Goal: Use online tool/utility

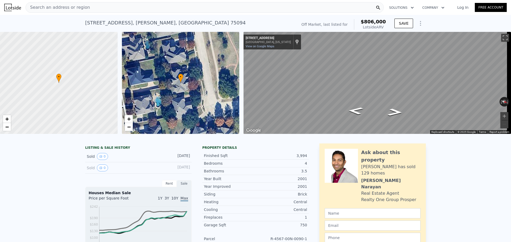
click at [64, 5] on span "Search an address or region" at bounding box center [58, 7] width 64 height 6
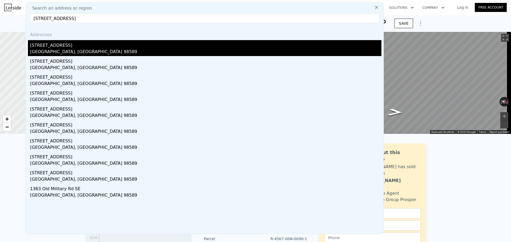
type input "[STREET_ADDRESS]"
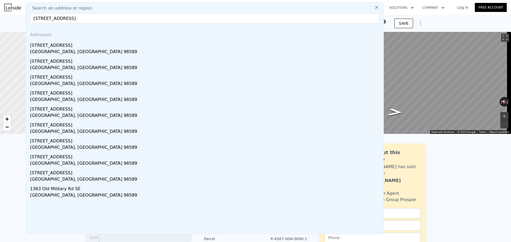
drag, startPoint x: 71, startPoint y: 49, endPoint x: 480, endPoint y: 177, distance: 428.8
click at [71, 49] on div "[GEOGRAPHIC_DATA], [GEOGRAPHIC_DATA] 98589" at bounding box center [205, 52] width 351 height 7
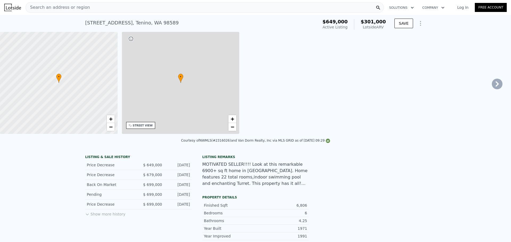
type input "2"
type input "3"
type input "1.75"
type input "2"
type input "1488"
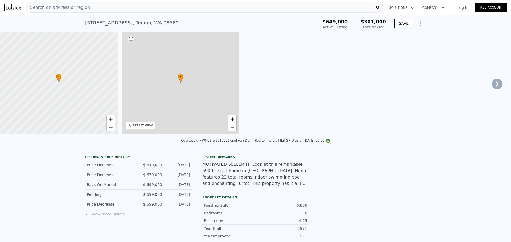
type input "2151"
type input "42873"
type input "43560"
type input "$ 301,000"
type input "8"
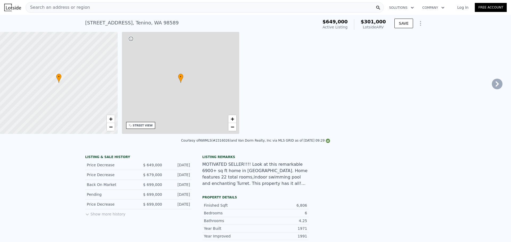
type input "-$ 432,760"
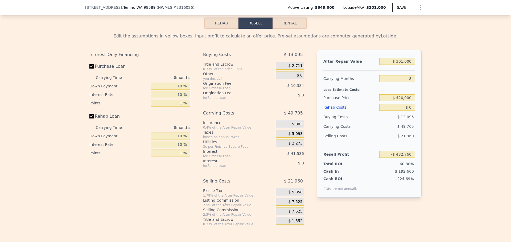
scroll to position [770, 0]
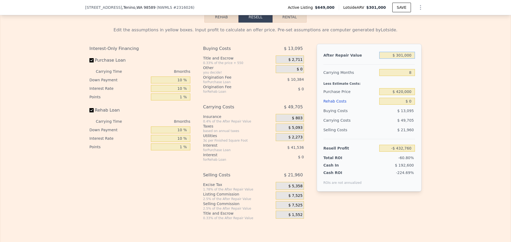
click at [403, 59] on input "$ 301,000" at bounding box center [397, 55] width 36 height 7
type input "$ 980,000"
type input "$ 196,133"
type input "$ 980,000"
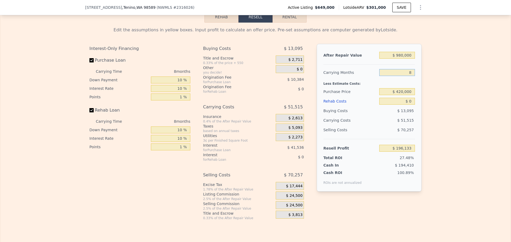
drag, startPoint x: 410, startPoint y: 76, endPoint x: 407, endPoint y: 76, distance: 3.2
click at [407, 76] on input "8" at bounding box center [397, 72] width 36 height 7
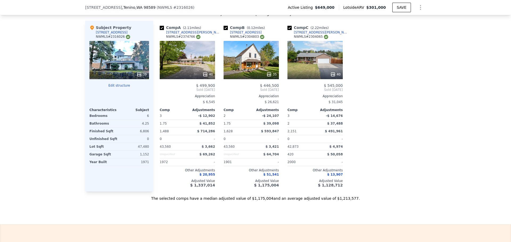
scroll to position [530, 0]
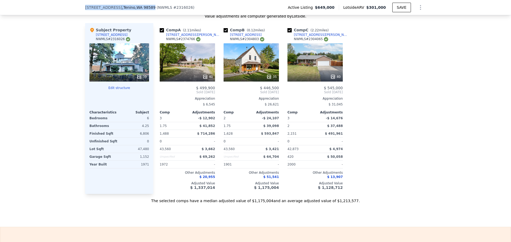
drag, startPoint x: 154, startPoint y: 7, endPoint x: 83, endPoint y: 7, distance: 71.0
click at [85, 7] on div "[STREET_ADDRESS]" at bounding box center [120, 7] width 70 height 5
copy div "[STREET_ADDRESS]"
click at [138, 78] on icon at bounding box center [138, 76] width 3 height 3
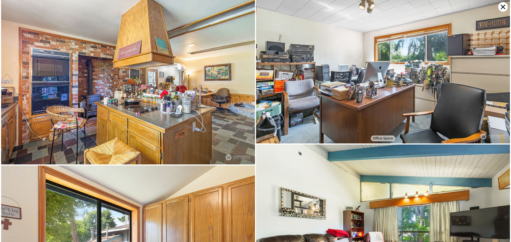
scroll to position [528, 0]
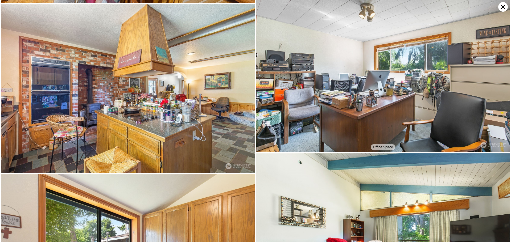
click at [502, 6] on icon at bounding box center [503, 7] width 5 height 5
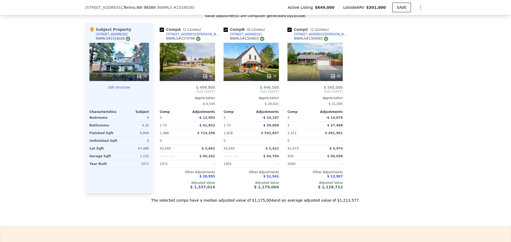
scroll to position [530, 0]
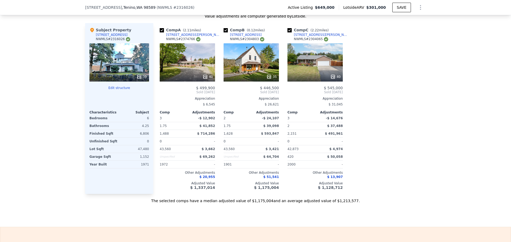
click at [137, 80] on icon at bounding box center [138, 76] width 5 height 5
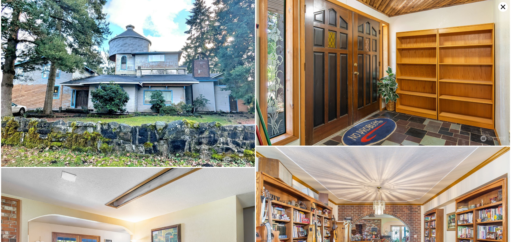
scroll to position [0, 0]
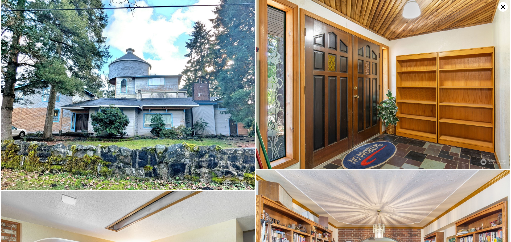
click at [502, 7] on icon at bounding box center [503, 7] width 10 height 10
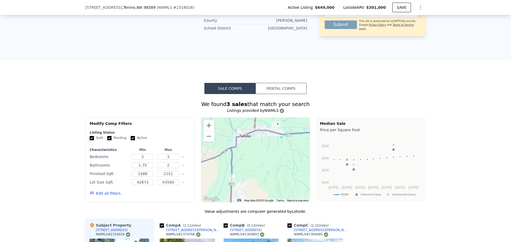
scroll to position [371, 0]
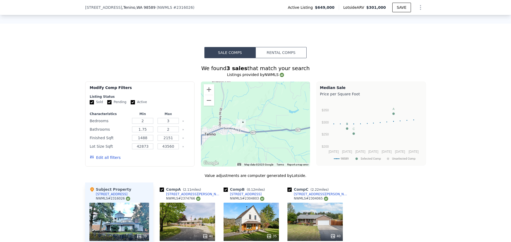
drag, startPoint x: 279, startPoint y: 99, endPoint x: 243, endPoint y: 136, distance: 51.5
click at [243, 136] on div at bounding box center [255, 124] width 109 height 85
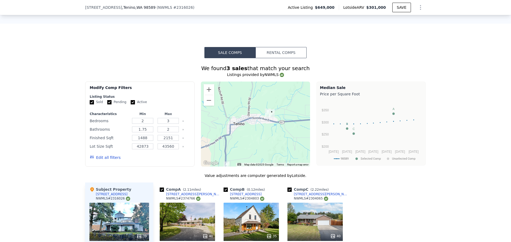
drag, startPoint x: 257, startPoint y: 121, endPoint x: 286, endPoint y: 109, distance: 31.3
click at [286, 109] on div at bounding box center [255, 124] width 109 height 85
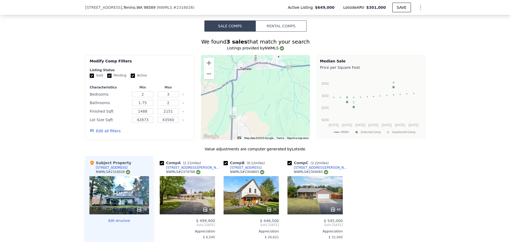
drag, startPoint x: 252, startPoint y: 106, endPoint x: 255, endPoint y: 95, distance: 11.4
click at [255, 95] on div at bounding box center [255, 97] width 109 height 85
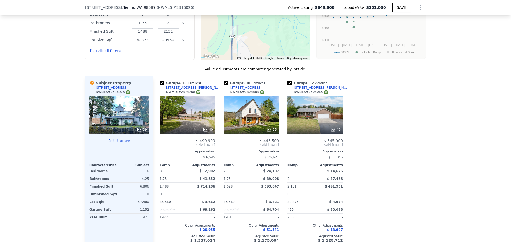
scroll to position [477, 0]
click at [134, 126] on div "39" at bounding box center [119, 116] width 60 height 38
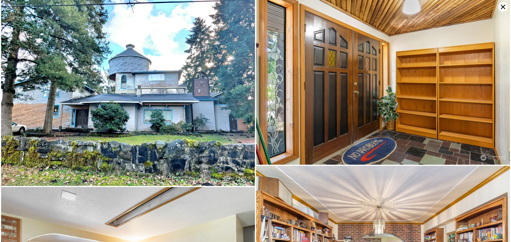
scroll to position [0, 0]
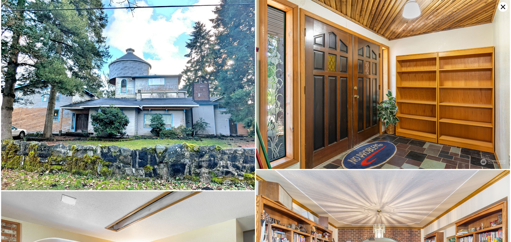
click at [502, 5] on icon at bounding box center [503, 7] width 10 height 10
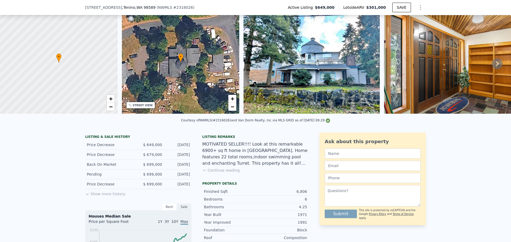
scroll to position [25, 0]
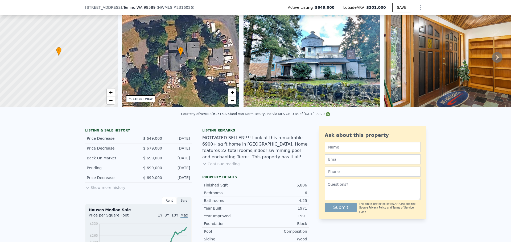
click at [223, 167] on button "Continue reading" at bounding box center [221, 163] width 38 height 5
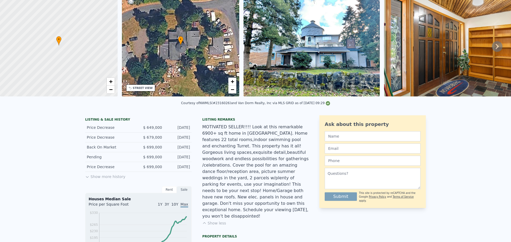
scroll to position [2, 0]
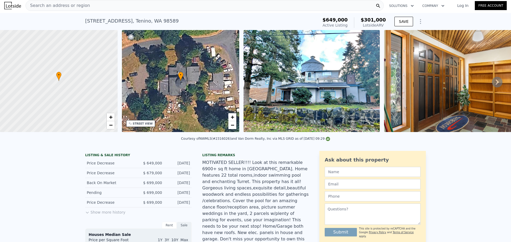
click at [93, 214] on button "Show more history" at bounding box center [105, 211] width 40 height 7
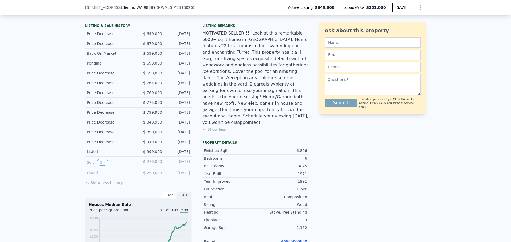
scroll to position [133, 0]
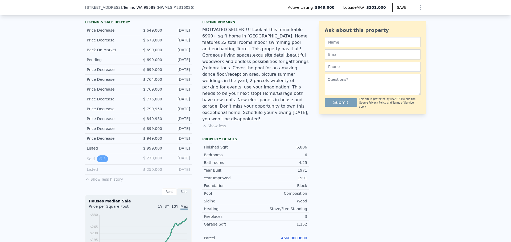
click at [99, 163] on button "8" at bounding box center [102, 159] width 11 height 7
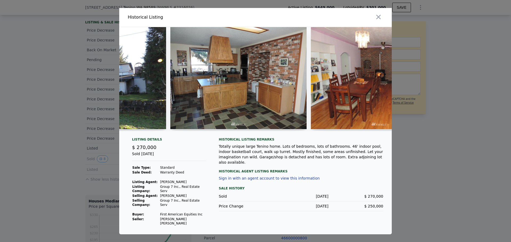
scroll to position [0, 438]
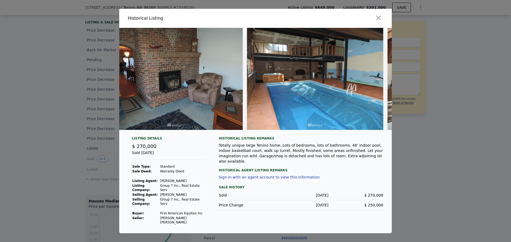
click at [420, 56] on div at bounding box center [255, 121] width 511 height 242
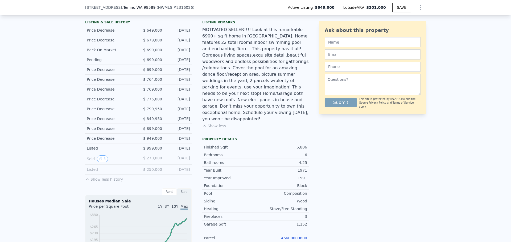
drag, startPoint x: 182, startPoint y: 162, endPoint x: 190, endPoint y: 163, distance: 8.5
click at [190, 163] on div "LISTING & SALE HISTORY Price Decrease $ 649,000 [DATE] Price Decrease $ 679,000…" at bounding box center [196, 163] width 223 height 290
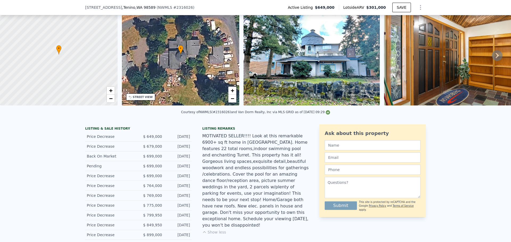
scroll to position [80, 0]
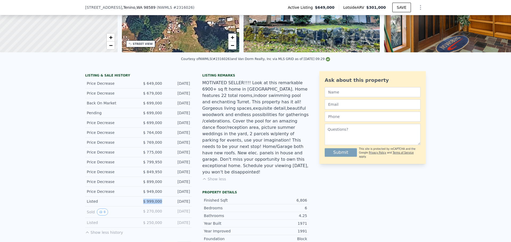
drag, startPoint x: 160, startPoint y: 206, endPoint x: 139, endPoint y: 206, distance: 21.3
click at [139, 206] on div "Listed $ 999,000 [DATE]" at bounding box center [138, 202] width 106 height 10
click at [141, 204] on div "$ 999,000" at bounding box center [150, 201] width 24 height 5
click at [150, 204] on div "$ 999,000" at bounding box center [150, 201] width 24 height 5
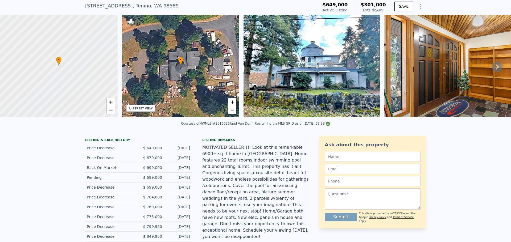
scroll to position [2, 0]
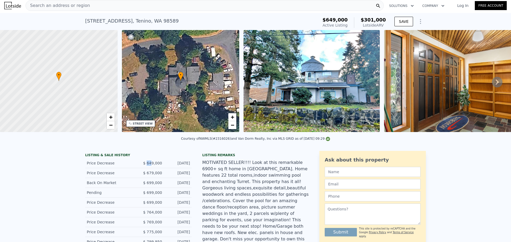
click at [152, 165] on span "$ 649,000" at bounding box center [152, 163] width 19 height 4
click at [294, 87] on img at bounding box center [311, 81] width 136 height 102
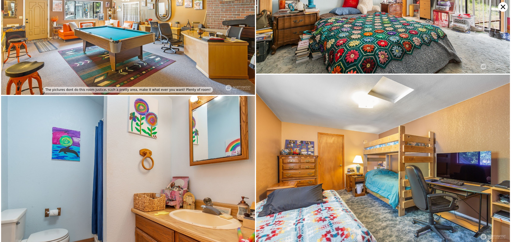
scroll to position [1183, 0]
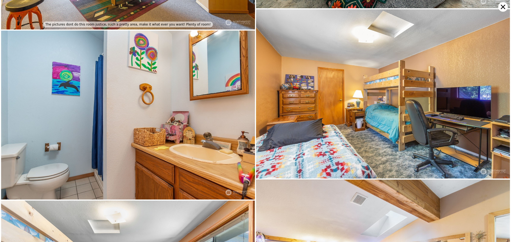
click at [501, 6] on icon at bounding box center [503, 7] width 10 height 10
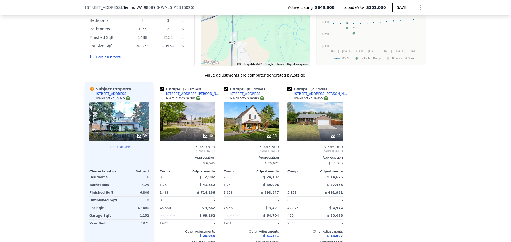
scroll to position [532, 0]
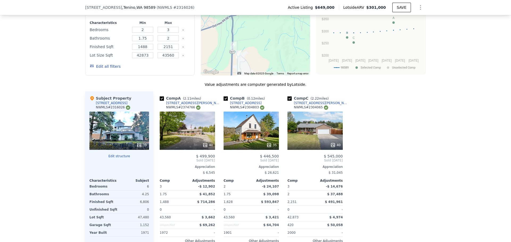
click at [198, 128] on div "40" at bounding box center [187, 131] width 55 height 38
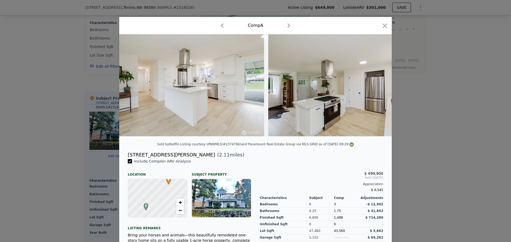
scroll to position [0, 745]
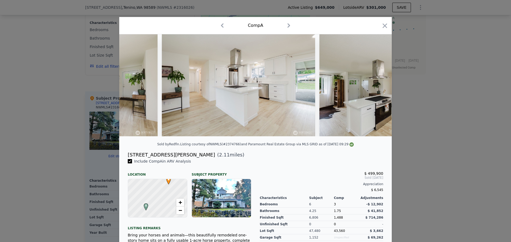
click at [397, 98] on div at bounding box center [255, 121] width 511 height 242
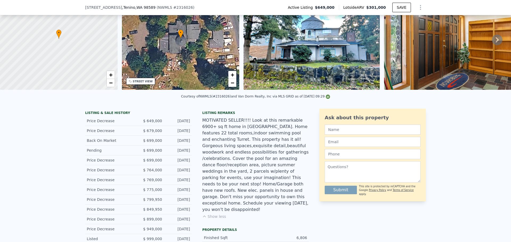
scroll to position [78, 0]
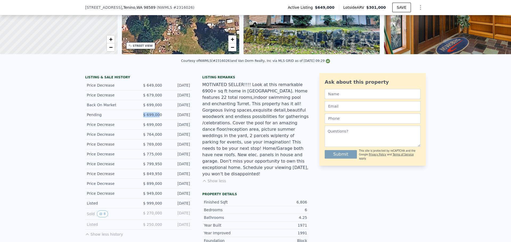
drag, startPoint x: 159, startPoint y: 117, endPoint x: 143, endPoint y: 117, distance: 15.4
click at [143, 117] on div "$ 699,000" at bounding box center [150, 114] width 24 height 5
click at [155, 118] on div "$ 699,000" at bounding box center [150, 114] width 24 height 5
drag, startPoint x: 152, startPoint y: 119, endPoint x: 166, endPoint y: 121, distance: 13.7
click at [167, 120] on div "Pending $ 699,000 [DATE]" at bounding box center [138, 115] width 106 height 10
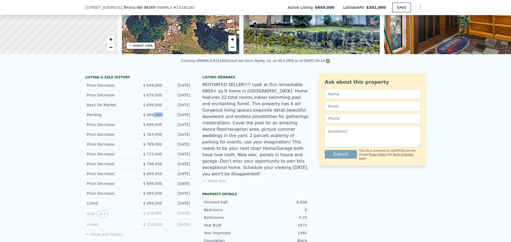
click at [162, 119] on div "Pending $ 699,000 [DATE]" at bounding box center [138, 115] width 106 height 10
drag, startPoint x: 146, startPoint y: 120, endPoint x: 158, endPoint y: 120, distance: 12.5
click at [158, 117] on span "$ 699,000" at bounding box center [152, 115] width 19 height 4
drag, startPoint x: 157, startPoint y: 120, endPoint x: 149, endPoint y: 118, distance: 7.9
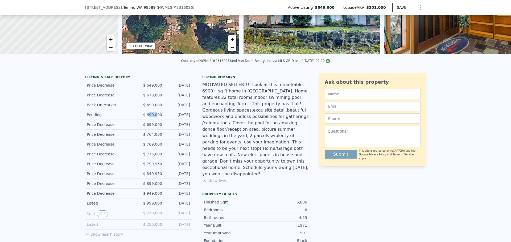
click at [149, 117] on span "$ 699,000" at bounding box center [152, 115] width 19 height 4
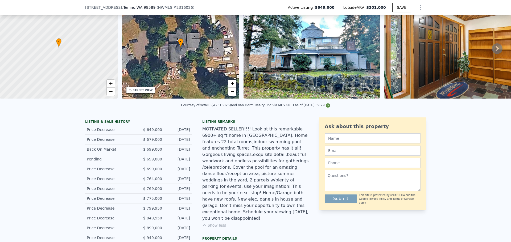
scroll to position [51, 0]
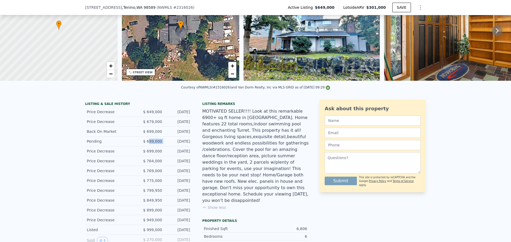
drag, startPoint x: 148, startPoint y: 143, endPoint x: 166, endPoint y: 144, distance: 18.2
click at [166, 144] on div "Pending $ 699,000 [DATE]" at bounding box center [138, 142] width 106 height 10
click at [167, 144] on div "[DATE]" at bounding box center [178, 141] width 24 height 5
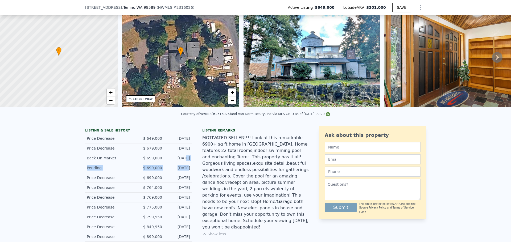
drag, startPoint x: 177, startPoint y: 174, endPoint x: 174, endPoint y: 162, distance: 12.1
click at [174, 162] on div "LISTING & SALE HISTORY Price Decrease $ 649,000 [DATE] Price Decrease $ 679,000…" at bounding box center [138, 209] width 106 height 162
click at [175, 161] on div "[DATE]" at bounding box center [178, 158] width 24 height 5
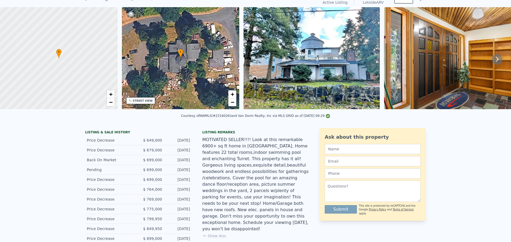
scroll to position [2, 0]
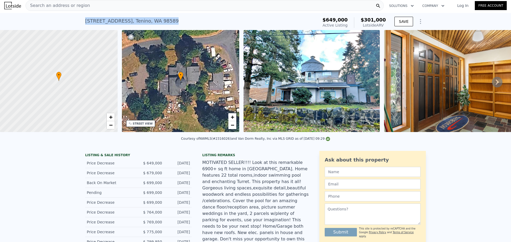
drag, startPoint x: 177, startPoint y: 22, endPoint x: 82, endPoint y: 22, distance: 94.4
click at [77, 22] on div "[STREET_ADDRESS] Active at $649k (~ARV $301k ) $649,000 Active Listing $301,000…" at bounding box center [255, 21] width 511 height 17
copy div "[STREET_ADDRESS]"
click at [86, 3] on div "Search an address or region" at bounding box center [205, 5] width 358 height 11
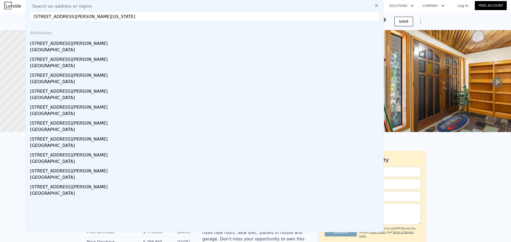
type input "[STREET_ADDRESS][PERSON_NAME][US_STATE]"
click at [78, 45] on div "[STREET_ADDRESS][PERSON_NAME]" at bounding box center [205, 42] width 351 height 9
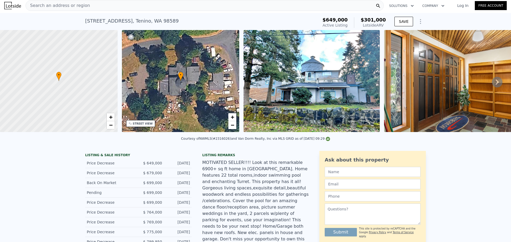
type input "5"
type input "1"
type input "4"
type input "1131"
type input "1831"
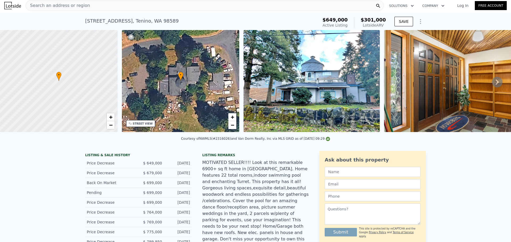
type input "4399.56"
type input "8494.2"
type input "$ 270,000"
type input "4"
type input "$ 62,698"
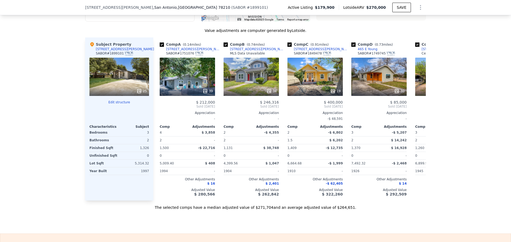
scroll to position [559, 0]
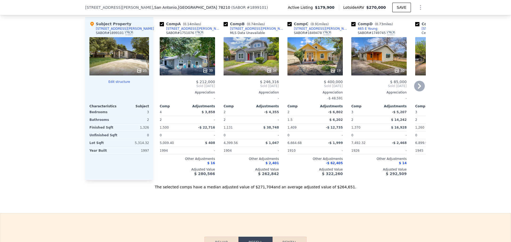
click at [202, 68] on icon at bounding box center [204, 70] width 5 height 5
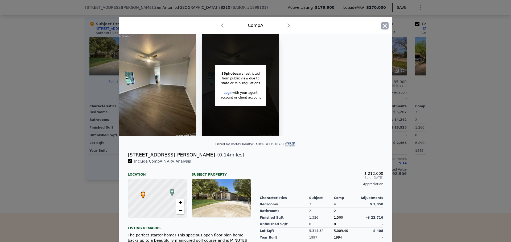
click at [382, 26] on icon "button" at bounding box center [384, 25] width 7 height 7
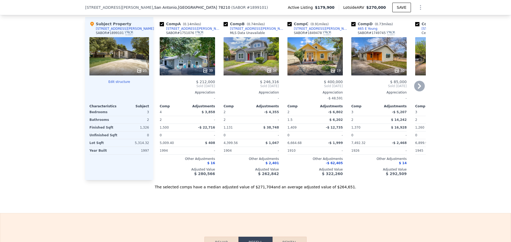
click at [267, 68] on icon at bounding box center [268, 70] width 5 height 5
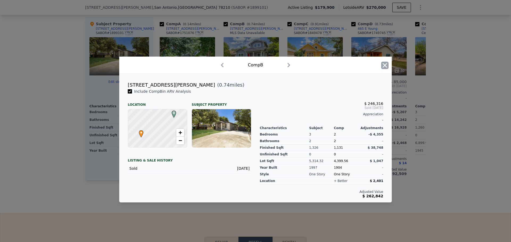
click at [384, 65] on icon "button" at bounding box center [384, 65] width 7 height 7
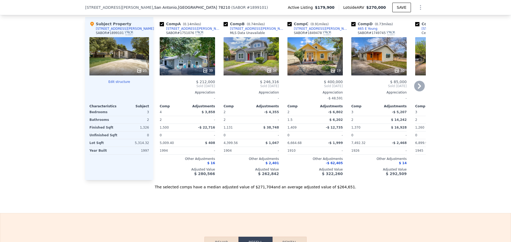
click at [330, 68] on icon at bounding box center [332, 70] width 5 height 5
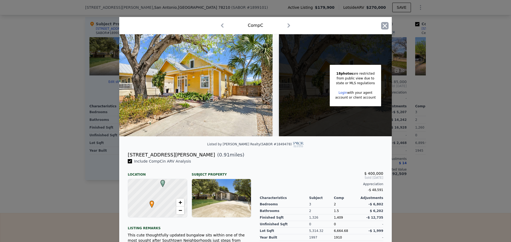
click at [382, 26] on icon "button" at bounding box center [384, 25] width 7 height 7
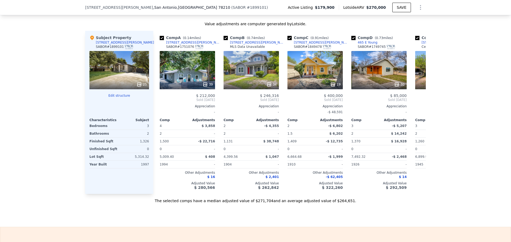
scroll to position [532, 0]
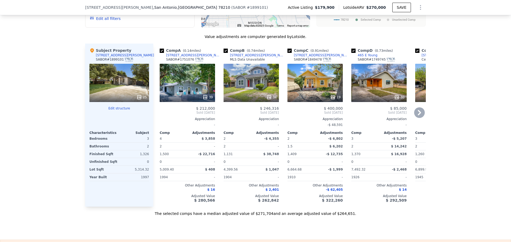
click at [394, 95] on icon at bounding box center [396, 97] width 5 height 5
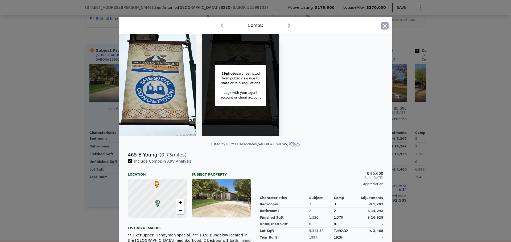
click at [383, 24] on icon "button" at bounding box center [385, 25] width 5 height 5
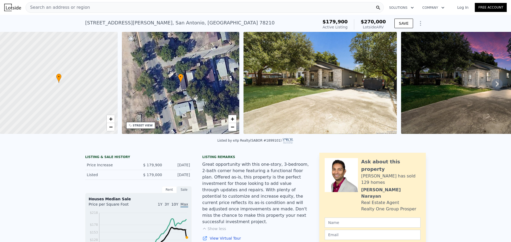
click at [68, 7] on span "Search an address or region" at bounding box center [58, 7] width 64 height 6
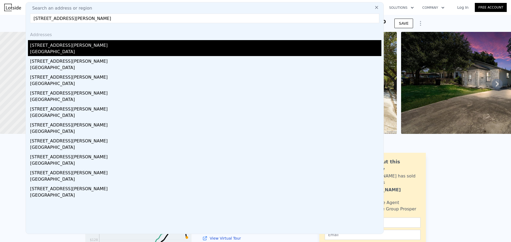
type input "[STREET_ADDRESS][PERSON_NAME]"
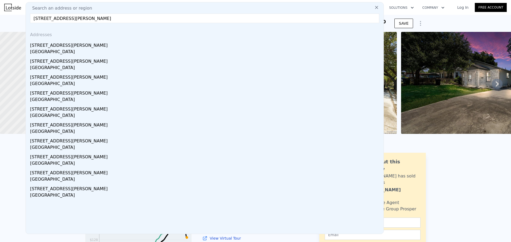
drag, startPoint x: 80, startPoint y: 47, endPoint x: 85, endPoint y: 46, distance: 5.5
click at [80, 47] on div "[STREET_ADDRESS][PERSON_NAME]" at bounding box center [205, 44] width 351 height 9
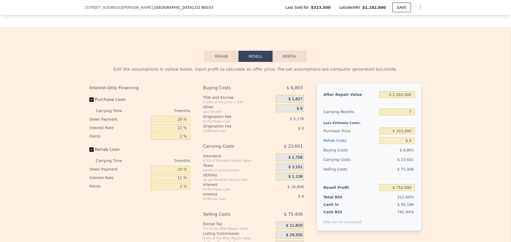
scroll to position [770, 0]
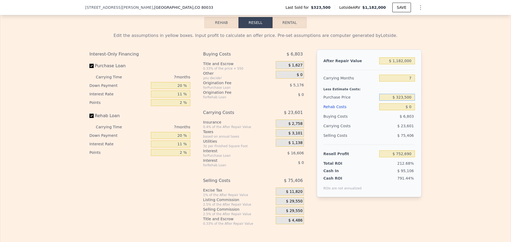
click at [403, 101] on input "$ 323,500" at bounding box center [397, 97] width 36 height 7
type input "$ 650,000"
type input "$ 403,113"
click at [409, 82] on input "7" at bounding box center [397, 78] width 36 height 7
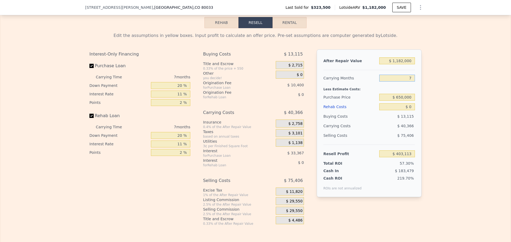
click at [407, 82] on input "7" at bounding box center [397, 78] width 36 height 7
type input "6"
type input "$ 408,879"
type input "6"
click at [410, 110] on input "$ 0" at bounding box center [397, 106] width 36 height 7
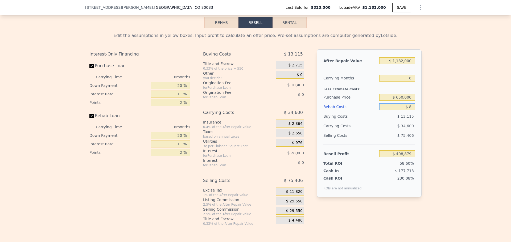
type input "$ 80"
type input "$ 408,792"
type input "$ 800"
type input "$ 408,030"
type input "$ 8,000"
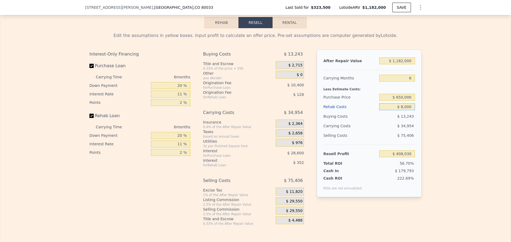
type input "$ 400,397"
type input "$ 80,000"
type input "$ 324,077"
type input "$ 80,000"
click at [426, 113] on div "Edit the assumptions in yellow boxes. Input profit to calculate an offer price.…" at bounding box center [255, 127] width 510 height 198
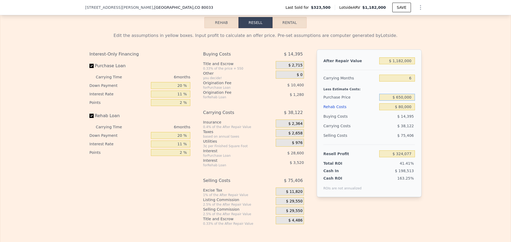
click at [399, 101] on input "$ 650,000" at bounding box center [397, 97] width 36 height 7
type input "$ 750,000"
click at [452, 117] on div "Edit the assumptions in yellow boxes. Input profit to calculate an offer price.…" at bounding box center [255, 127] width 510 height 198
type input "$ 217,746"
click at [178, 89] on input "20 %" at bounding box center [170, 85] width 39 height 7
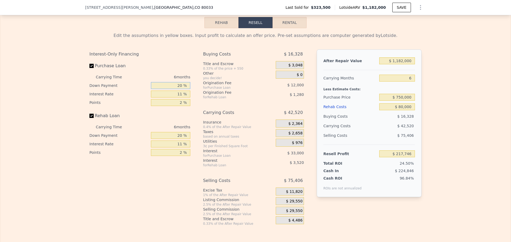
click at [178, 89] on input "20 %" at bounding box center [170, 85] width 39 height 7
type input "10 %"
type input "$ 212,118"
type input "10 %"
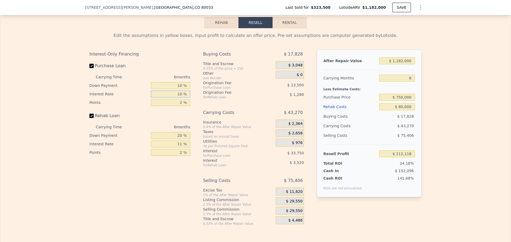
type input "$ 215,496"
type input "10 %"
type input "1 %"
type input "$ 222,246"
type input "1 %"
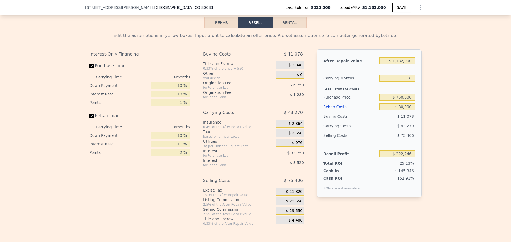
type input "10 %"
type input "$ 221,648"
type input "10 %"
type input "$ 222,008"
type input "1 %"
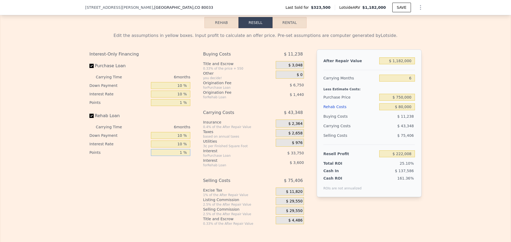
type input "$ 222,728"
type input "1 %"
click at [294, 204] on span "$ 29,550" at bounding box center [294, 201] width 16 height 5
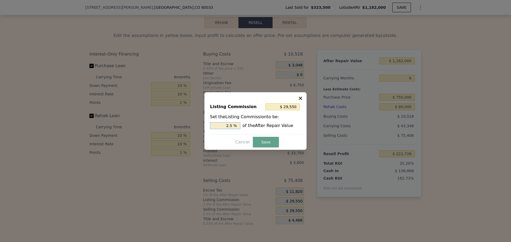
drag, startPoint x: 230, startPoint y: 125, endPoint x: 233, endPoint y: 125, distance: 3.2
click at [233, 125] on input "2.5 %" at bounding box center [225, 125] width 30 height 7
type input "$ 23,640"
type input "2 %"
click at [263, 144] on button "Save" at bounding box center [266, 142] width 26 height 11
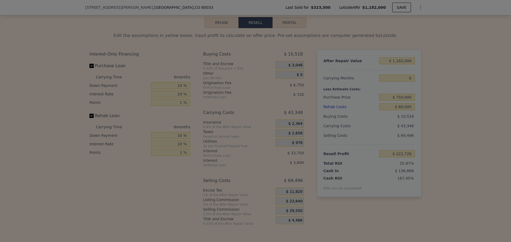
type input "$ 228,638"
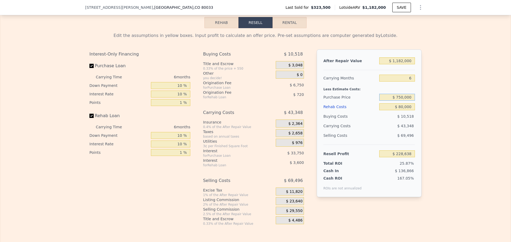
click at [400, 101] on input "$ 750,000" at bounding box center [397, 97] width 36 height 7
type input "$ 780,000"
type input "$ 196,919"
click at [438, 126] on div "Edit the assumptions in yellow boxes. Input profit to calculate an offer price.…" at bounding box center [255, 127] width 510 height 198
drag, startPoint x: 397, startPoint y: 105, endPoint x: 400, endPoint y: 104, distance: 3.6
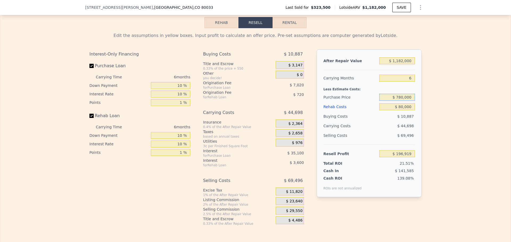
click at [400, 101] on input "$ 780,000" at bounding box center [397, 97] width 36 height 7
type input "$ 800,000"
click at [449, 109] on div "Edit the assumptions in yellow boxes. Input profit to calculate an offer price.…" at bounding box center [255, 127] width 510 height 198
type input "$ 175,772"
click at [411, 101] on input "$ 800,000" at bounding box center [397, 97] width 36 height 7
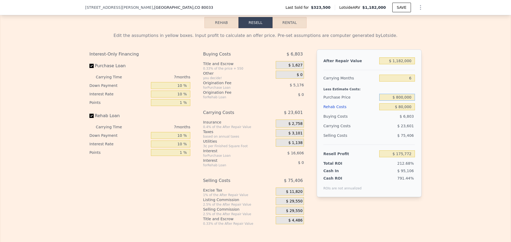
type input "7"
type input "$ 0"
type input "$ 242,514"
click at [406, 110] on input "$ 0" at bounding box center [397, 106] width 36 height 7
click at [410, 110] on input "$ 0" at bounding box center [397, 106] width 36 height 7
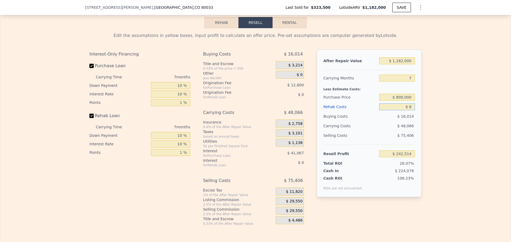
type input "$ 80"
type input "$ 242,426"
type input "$ 800"
type input "$ 241,659"
type input "$ 8,000"
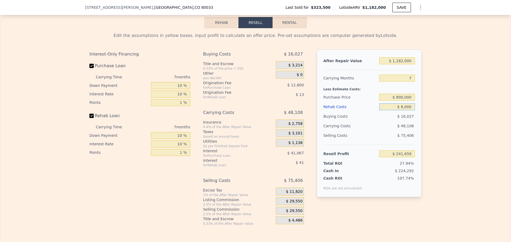
type input "$ 233,973"
type input "$ 80,000"
type input "$ 157,125"
type input "$ 80,000"
click at [430, 105] on div "Edit the assumptions in yellow boxes. Input profit to calculate an offer price.…" at bounding box center [255, 127] width 510 height 198
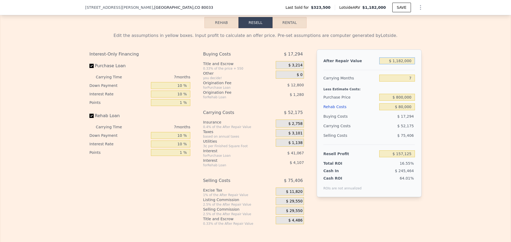
click at [399, 64] on input "$ 1,182,000" at bounding box center [397, 60] width 36 height 7
click at [433, 93] on div "Edit the assumptions in yellow boxes. Input profit to calculate an offer price.…" at bounding box center [255, 127] width 510 height 198
click at [400, 101] on input "$ 800,000" at bounding box center [397, 97] width 36 height 7
type input "$ 830,000"
click at [443, 102] on div "Edit the assumptions in yellow boxes. Input profit to calculate an offer price.…" at bounding box center [255, 127] width 510 height 198
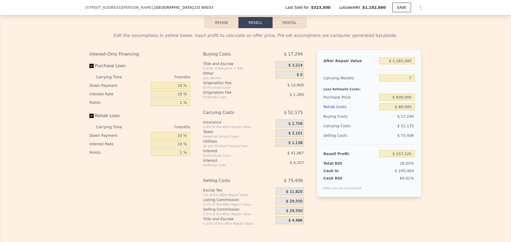
type input "$ 125,005"
click at [398, 101] on input "$ 830,000" at bounding box center [397, 97] width 36 height 7
type input "$ 850,000"
click at [450, 121] on div "Edit the assumptions in yellow boxes. Input profit to calculate an offer price.…" at bounding box center [255, 127] width 510 height 198
type input "$ 103,596"
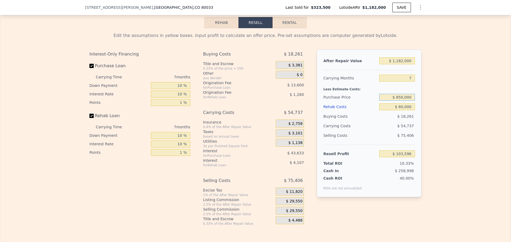
click at [399, 101] on input "$ 850,000" at bounding box center [397, 97] width 36 height 7
type input "$ 830,000"
click at [435, 111] on div "Edit the assumptions in yellow boxes. Input profit to calculate an offer price.…" at bounding box center [255, 127] width 510 height 198
type input "$ 125,005"
click at [401, 101] on input "$ 830,000" at bounding box center [397, 97] width 36 height 7
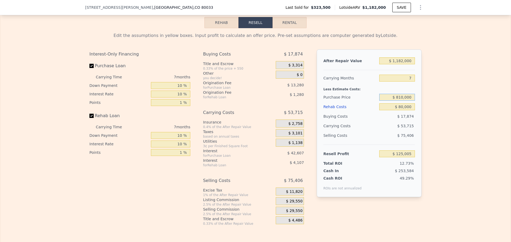
type input "$ 810,000"
click at [432, 109] on div "Edit the assumptions in yellow boxes. Input profit to calculate an offer price.…" at bounding box center [255, 127] width 510 height 198
type input "$ 146,421"
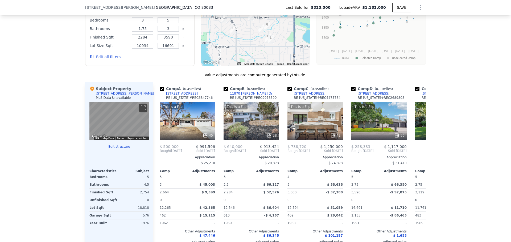
scroll to position [504, 0]
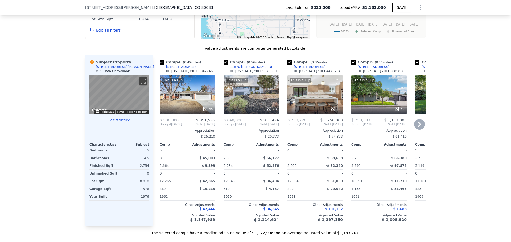
click at [418, 127] on icon at bounding box center [419, 124] width 11 height 11
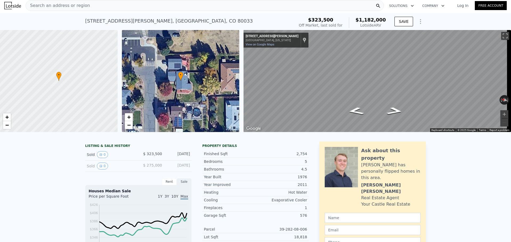
scroll to position [0, 0]
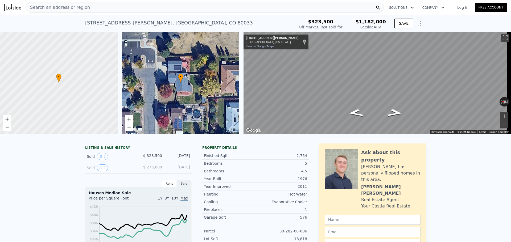
click at [78, 5] on span "Search an address or region" at bounding box center [58, 7] width 64 height 6
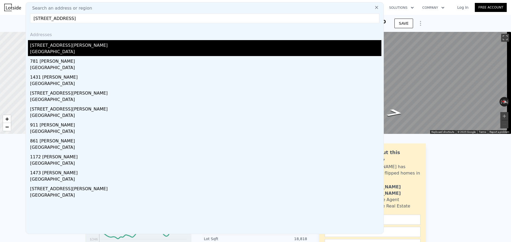
type input "[STREET_ADDRESS]"
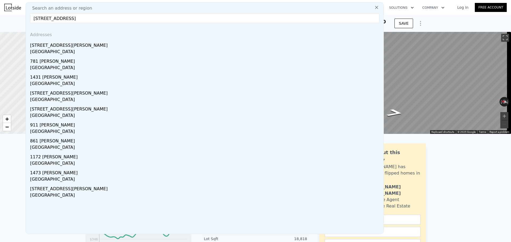
click at [76, 47] on div "[STREET_ADDRESS][PERSON_NAME]" at bounding box center [205, 44] width 351 height 9
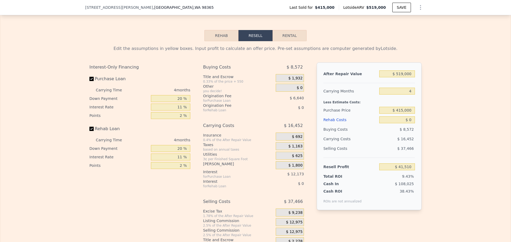
scroll to position [770, 0]
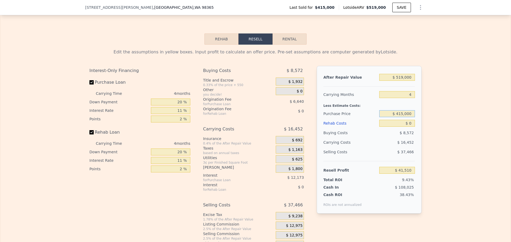
click at [404, 117] on input "$ 415,000" at bounding box center [397, 113] width 36 height 7
type input "$ 300,000"
click at [412, 127] on input "$ 0" at bounding box center [397, 123] width 36 height 7
type input "$ 162,105"
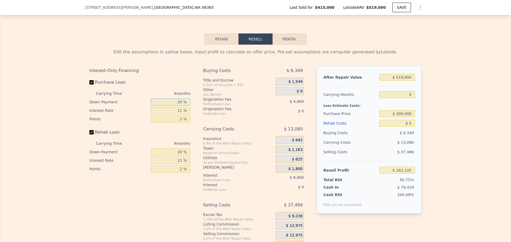
click at [179, 104] on input "20 %" at bounding box center [170, 102] width 39 height 7
type input "10 %"
type input "$ 160,405"
type input "10 %"
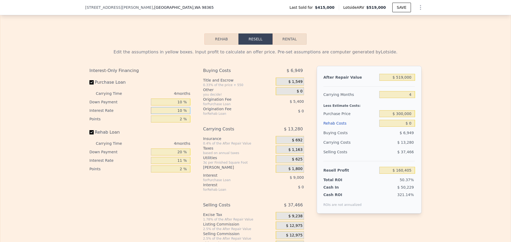
type input "$ 161,305"
type input "10 %"
type input "1 %"
type input "$ 164,005"
type input "1 %"
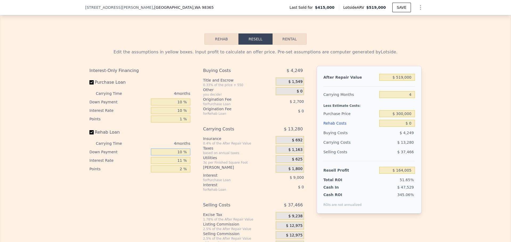
type input "10 %"
type input "1 %"
click at [296, 229] on span "$ 12,975" at bounding box center [294, 226] width 16 height 5
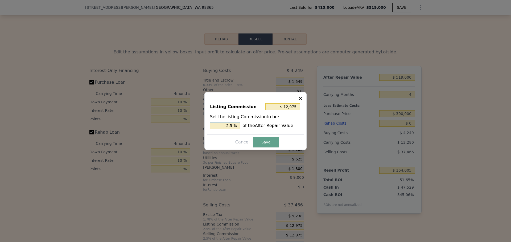
click at [233, 125] on input "2.5 %" at bounding box center [225, 125] width 30 height 7
type input "$ 10,380"
type input "2 %"
click at [256, 142] on button "Save" at bounding box center [266, 142] width 26 height 11
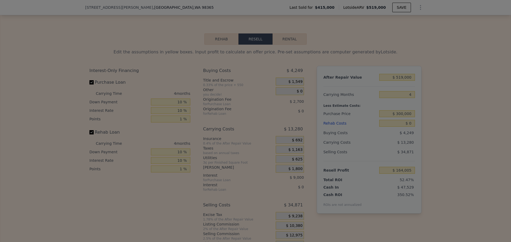
type input "$ 166,600"
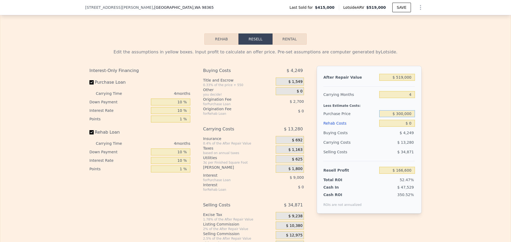
drag, startPoint x: 399, startPoint y: 117, endPoint x: 401, endPoint y: 116, distance: 3.0
click at [401, 116] on input "$ 300,000" at bounding box center [397, 113] width 36 height 7
type input "$ 380,000"
click at [423, 128] on div "Edit the assumptions in yellow boxes. Input profit to calculate an offer price.…" at bounding box center [255, 148] width 341 height 206
type input "$ 83,214"
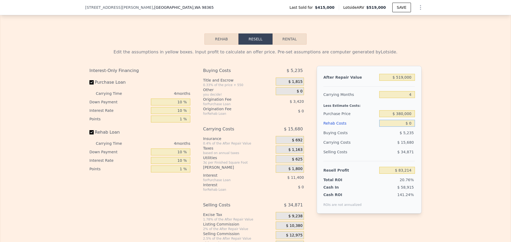
drag, startPoint x: 409, startPoint y: 128, endPoint x: 398, endPoint y: 126, distance: 11.8
click at [402, 126] on input "$ 0" at bounding box center [397, 123] width 36 height 7
type input "$ 8"
type input "$ 83,206"
type input "$ 85"
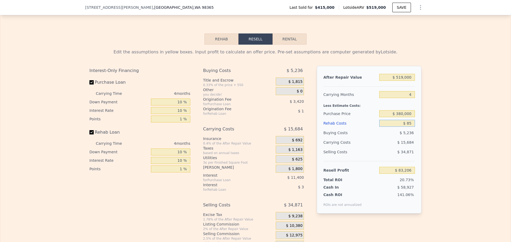
type input "$ 83,124"
type input "$ 850"
type input "$ 82,332"
type input "$ 85,000"
type input "-$ 5,103"
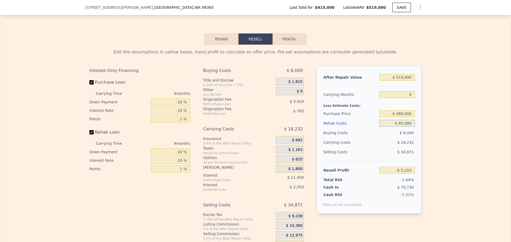
type input "$ 85,000"
click at [447, 122] on div "Edit the assumptions in yellow boxes. Input profit to calculate an offer price.…" at bounding box center [255, 148] width 510 height 206
click at [400, 117] on input "$ 380,000" at bounding box center [397, 113] width 36 height 7
type input "$ 300,000"
click at [445, 122] on div "Edit the assumptions in yellow boxes. Input profit to calculate an offer price.…" at bounding box center [255, 148] width 510 height 206
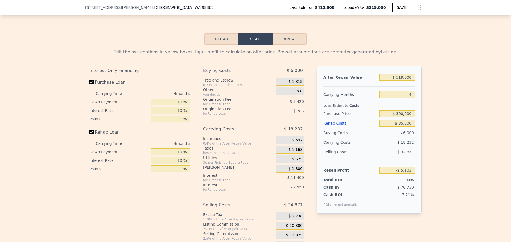
type input "$ 78,283"
click at [400, 117] on input "$ 300,000" at bounding box center [397, 113] width 36 height 7
type input "$ 320,000"
click at [429, 124] on div "Edit the assumptions in yellow boxes. Input profit to calculate an offer price.…" at bounding box center [255, 148] width 510 height 206
type input "$ 57,436"
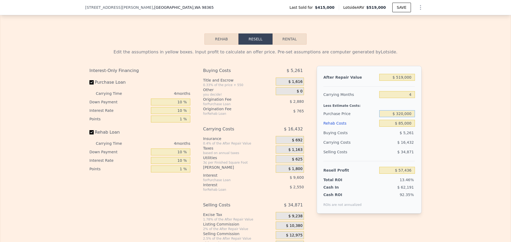
drag, startPoint x: 397, startPoint y: 117, endPoint x: 400, endPoint y: 117, distance: 3.0
click at [400, 117] on input "$ 320,000" at bounding box center [397, 113] width 36 height 7
type input "$ 330,000"
click at [434, 120] on div "Edit the assumptions in yellow boxes. Input profit to calculate an offer price.…" at bounding box center [255, 148] width 510 height 206
type input "$ 47,013"
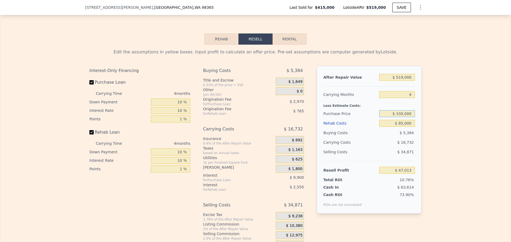
click at [401, 116] on input "$ 330,000" at bounding box center [397, 113] width 36 height 7
type input "$ 300,000"
type input "$ 78,283"
click at [430, 122] on div "Edit the assumptions in yellow boxes. Input profit to calculate an offer price.…" at bounding box center [255, 148] width 510 height 206
drag, startPoint x: 410, startPoint y: 98, endPoint x: 406, endPoint y: 98, distance: 3.7
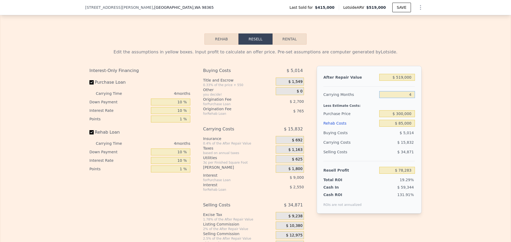
click at [406, 98] on input "4" at bounding box center [397, 94] width 36 height 7
type input "5"
type input "$ 74,324"
type input "5"
click at [440, 89] on div "Edit the assumptions in yellow boxes. Input profit to calculate an offer price.…" at bounding box center [255, 148] width 510 height 206
